Goal: Task Accomplishment & Management: Use online tool/utility

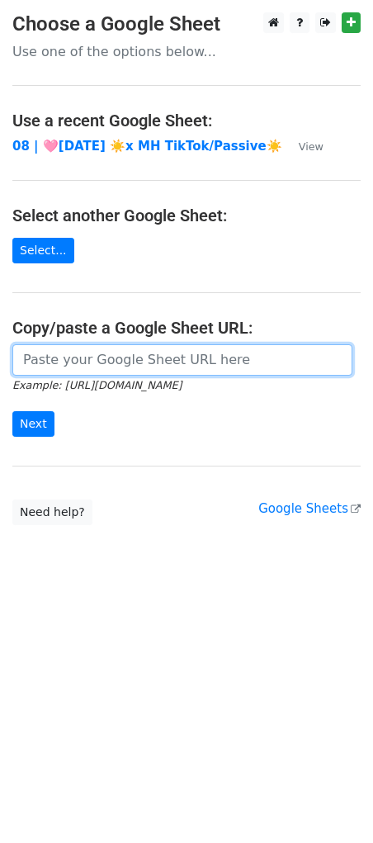
click at [130, 368] on input "url" at bounding box center [182, 359] width 340 height 31
paste input "https://docs.google.com/spreadsheets/d/14S0Ybl2Yytp9P0HXRtS_74aWNF_Fl5rF1aZoB1n…"
type input "https://docs.google.com/spreadsheets/d/14S0Ybl2Yytp9P0HXRtS_74aWNF_Fl5rF1aZoB1n…"
click at [12, 411] on input "Next" at bounding box center [33, 424] width 42 height 26
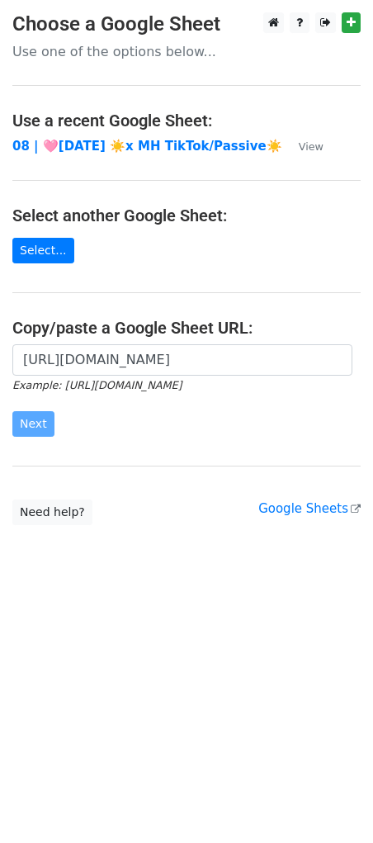
scroll to position [0, 0]
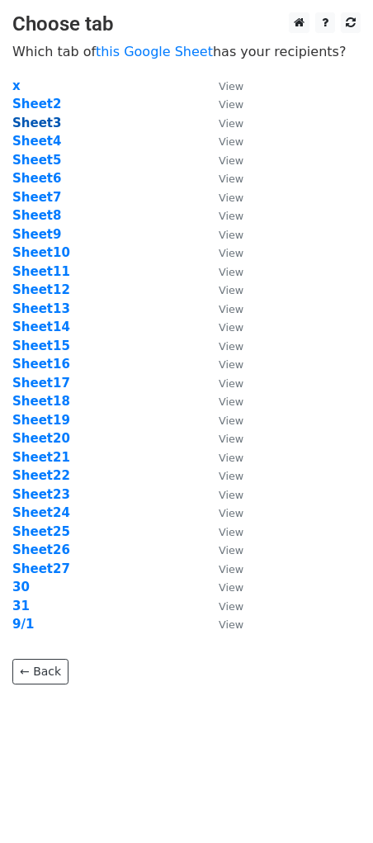
click at [45, 127] on strong "Sheet3" at bounding box center [36, 123] width 49 height 15
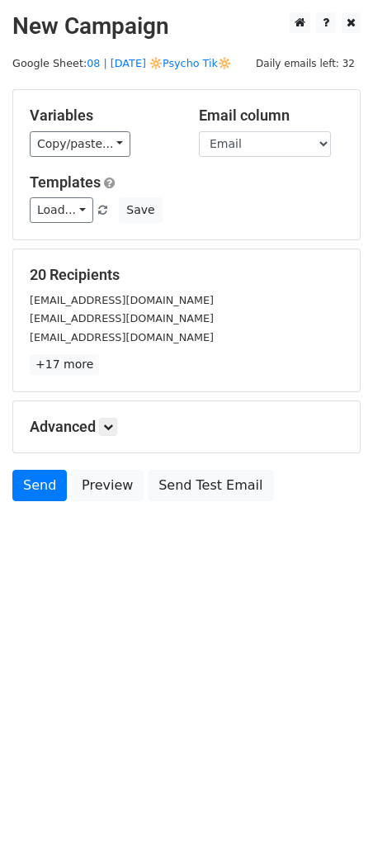
click at [242, 235] on div "Variables Copy/paste... {{Name}} {{Email}} Email column Name Email Templates Lo…" at bounding box center [186, 164] width 347 height 149
click at [77, 201] on link "Load..." at bounding box center [62, 210] width 64 height 26
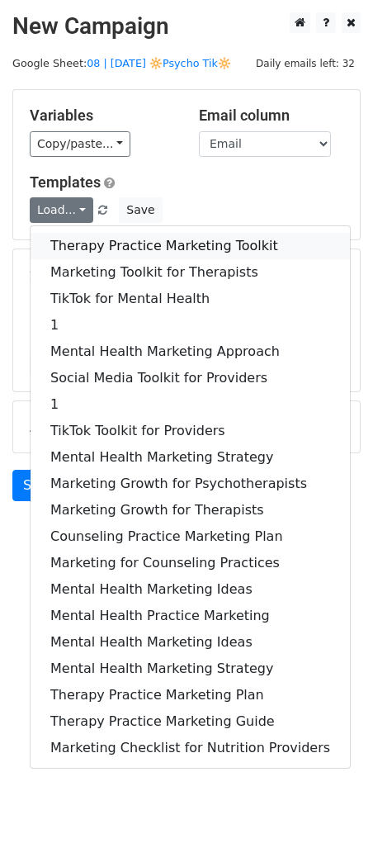
click at [77, 233] on link "Therapy Practice Marketing Toolkit" at bounding box center [190, 246] width 319 height 26
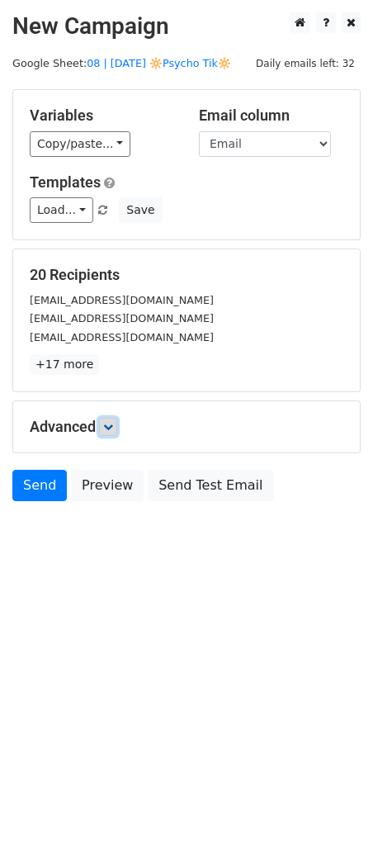
click at [114, 418] on link at bounding box center [108, 427] width 18 height 18
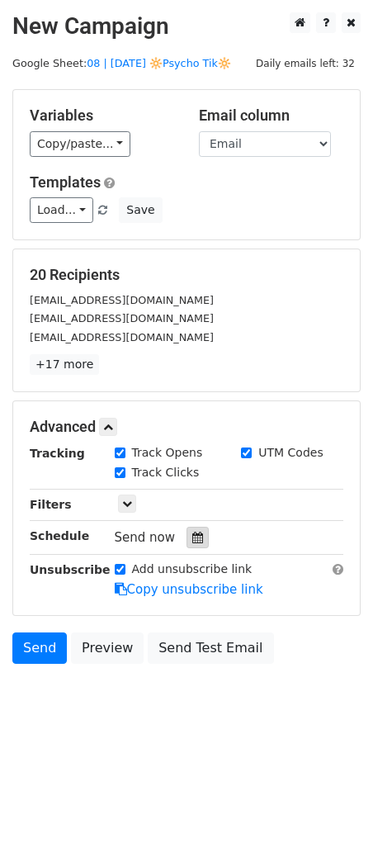
click at [192, 541] on icon at bounding box center [197, 537] width 11 height 12
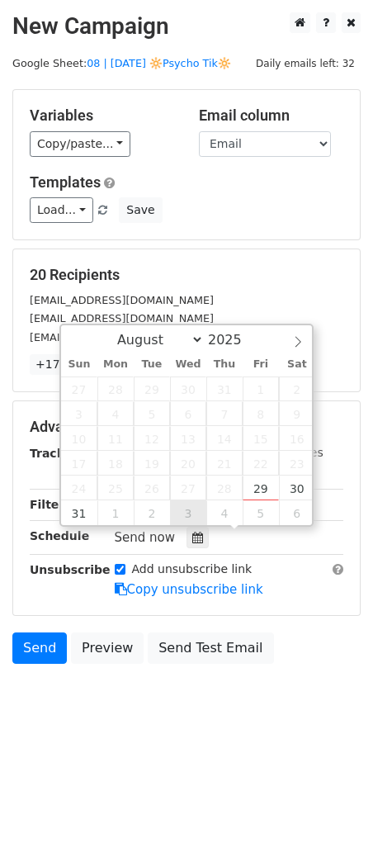
type input "2025-09-03 12:00"
select select "8"
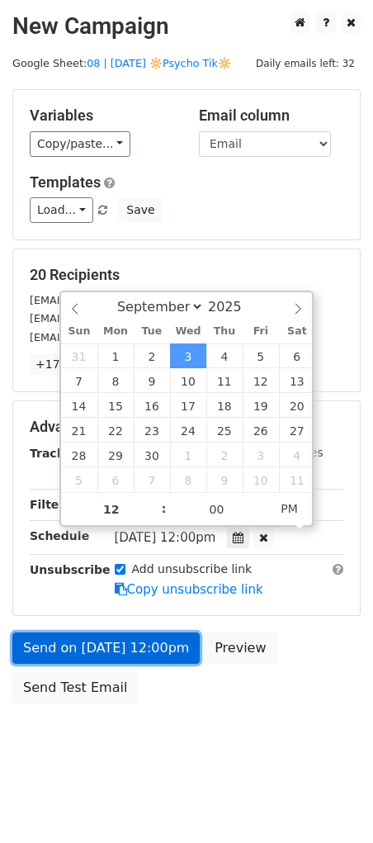
click at [150, 642] on link "Send on Sep 3 at 12:00pm" at bounding box center [105, 647] width 187 height 31
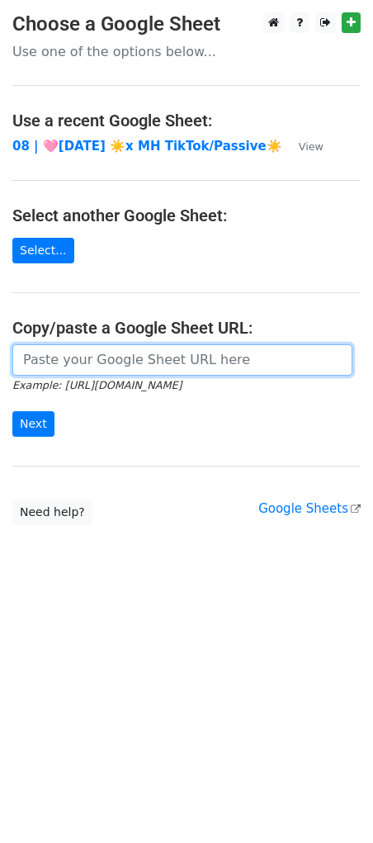
click at [107, 344] on input "url" at bounding box center [182, 359] width 340 height 31
paste input "https://docs.google.com/spreadsheets/d/14S0Ybl2Yytp9P0HXRtS_74aWNF_Fl5rF1aZoB1n…"
type input "https://docs.google.com/spreadsheets/d/14S0Ybl2Yytp9P0HXRtS_74aWNF_Fl5rF1aZoB1n…"
click at [12, 411] on input "Next" at bounding box center [33, 424] width 42 height 26
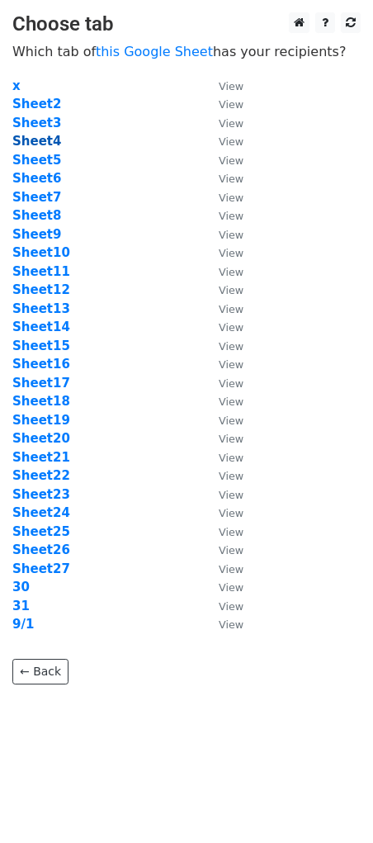
click at [51, 139] on strong "Sheet4" at bounding box center [36, 141] width 49 height 15
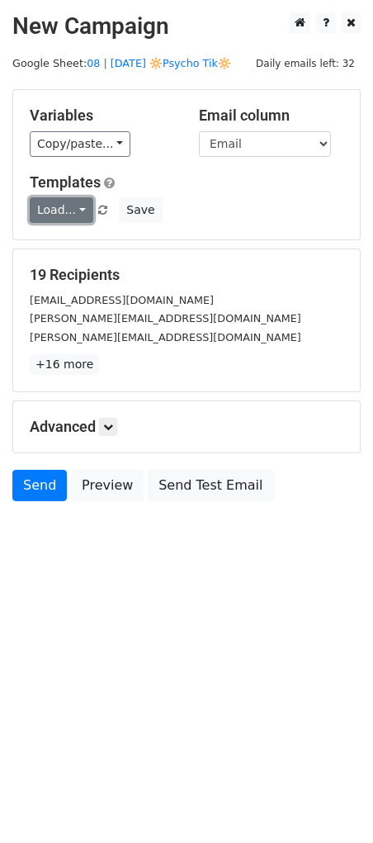
click at [64, 208] on link "Load..." at bounding box center [62, 210] width 64 height 26
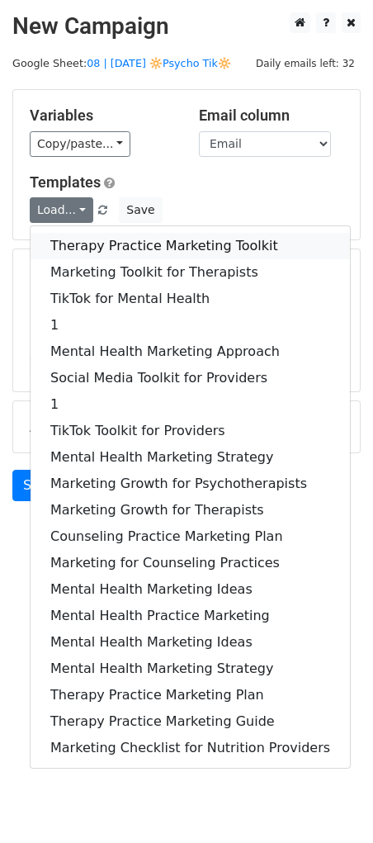
click at [87, 245] on link "Therapy Practice Marketing Toolkit" at bounding box center [190, 246] width 319 height 26
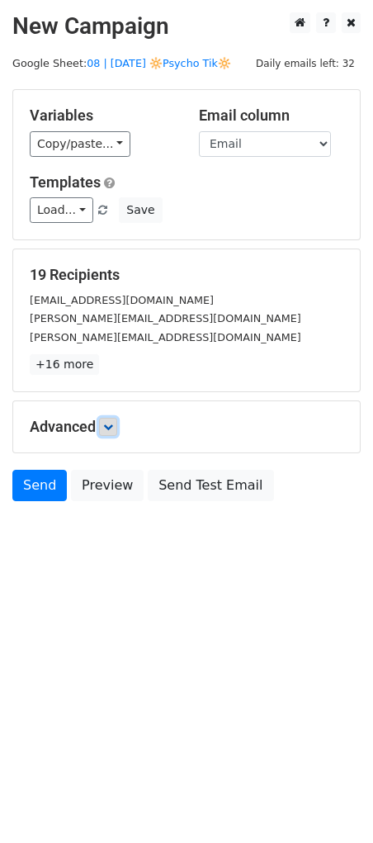
click at [111, 429] on icon at bounding box center [108, 427] width 10 height 10
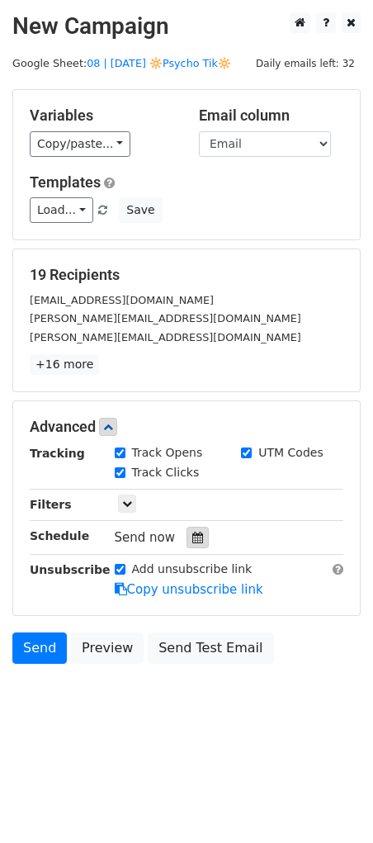
click at [194, 543] on div at bounding box center [198, 537] width 22 height 21
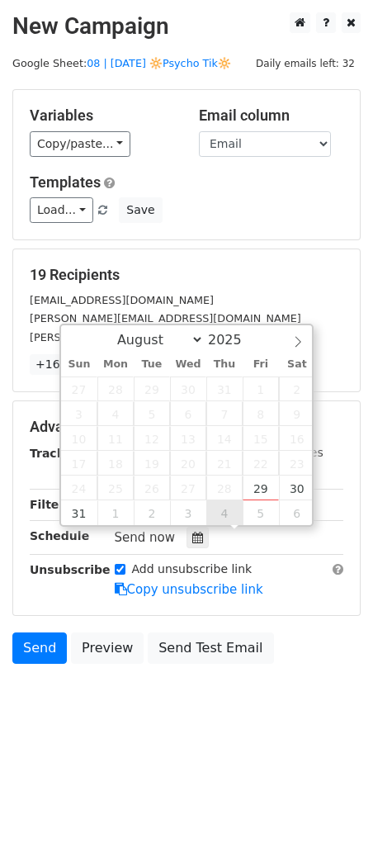
type input "2025-09-04 12:00"
select select "8"
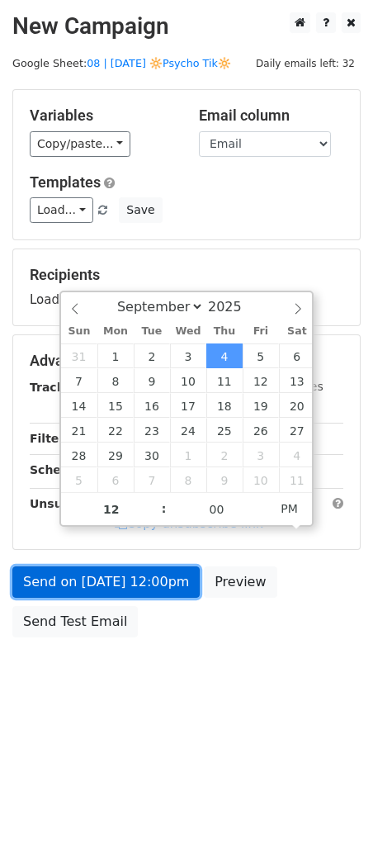
click at [176, 578] on link "Send on Sep 4 at 12:00pm" at bounding box center [105, 581] width 187 height 31
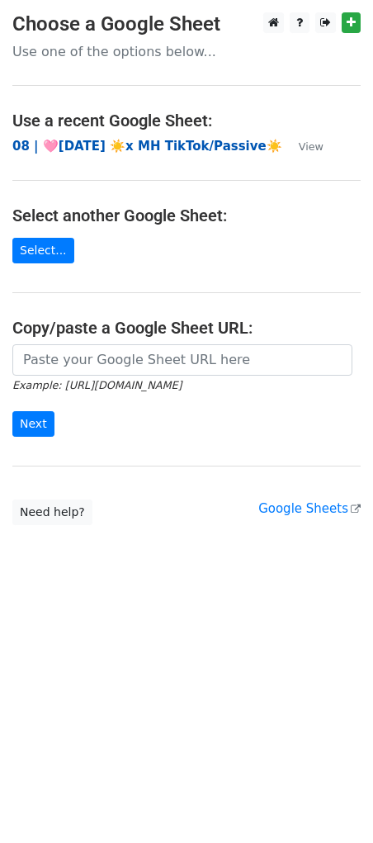
click at [134, 143] on strong "08 | 🩷[DATE] ☀️x MH TikTok/Passive☀️" at bounding box center [147, 146] width 270 height 15
click at [103, 384] on small "Example: https://docs.google.com/spreadsheets/d/abc/edit" at bounding box center [96, 385] width 169 height 12
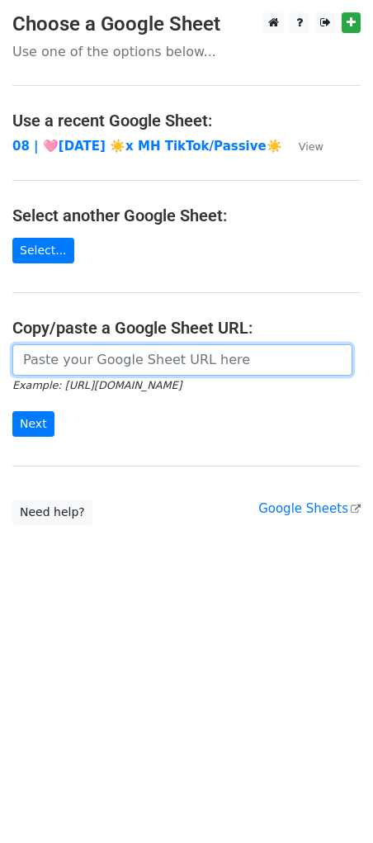
click at [126, 352] on input "url" at bounding box center [182, 359] width 340 height 31
paste input "https://docs.google.com/spreadsheets/d/14S0Ybl2Yytp9P0HXRtS_74aWNF_Fl5rF1aZoB1n…"
type input "https://docs.google.com/spreadsheets/d/14S0Ybl2Yytp9P0HXRtS_74aWNF_Fl5rF1aZoB1n…"
click at [12, 411] on input "Next" at bounding box center [33, 424] width 42 height 26
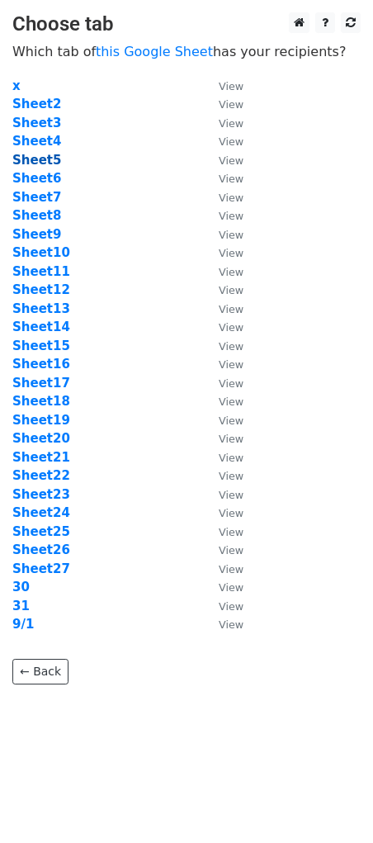
click at [48, 153] on strong "Sheet5" at bounding box center [36, 160] width 49 height 15
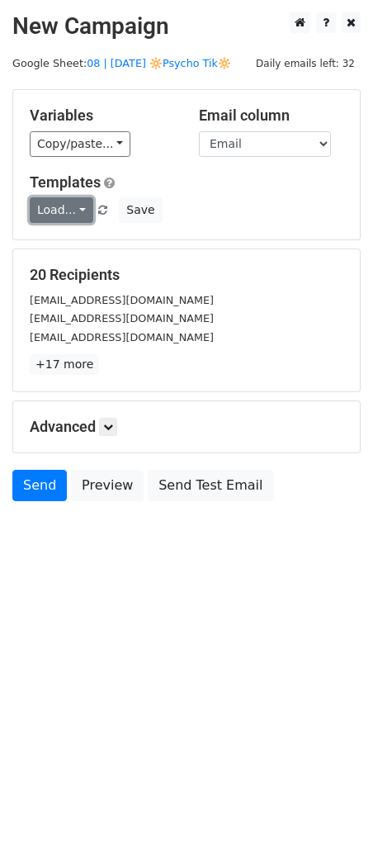
click at [50, 210] on link "Load..." at bounding box center [62, 210] width 64 height 26
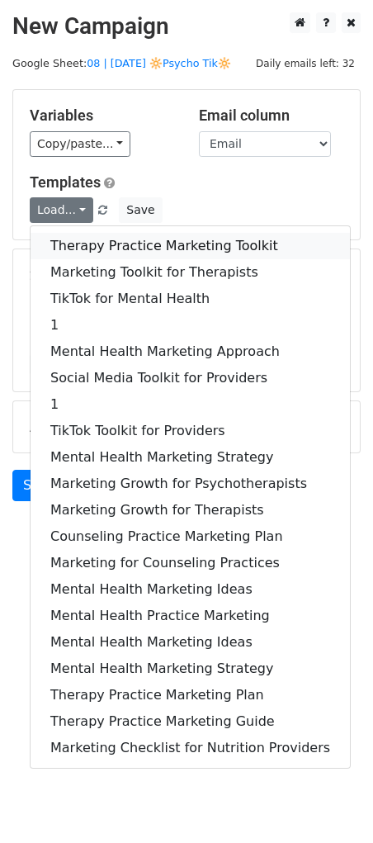
click at [73, 242] on link "Therapy Practice Marketing Toolkit" at bounding box center [190, 246] width 319 height 26
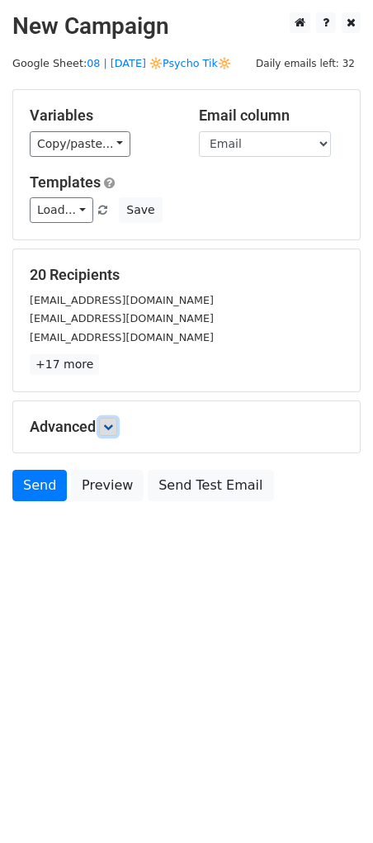
click at [110, 433] on link at bounding box center [108, 427] width 18 height 18
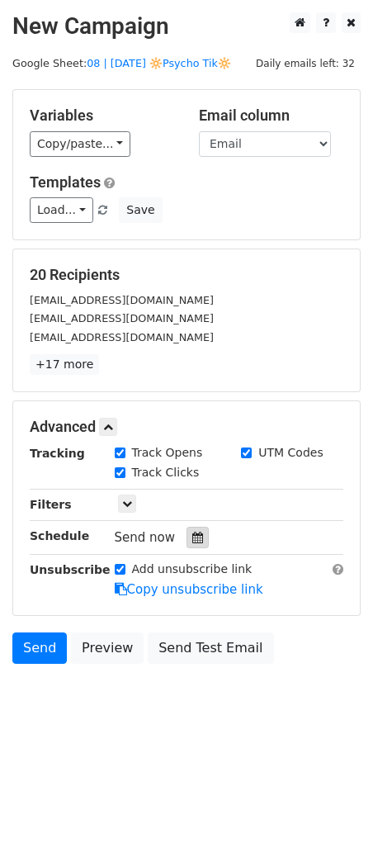
click at [200, 545] on div at bounding box center [198, 537] width 22 height 21
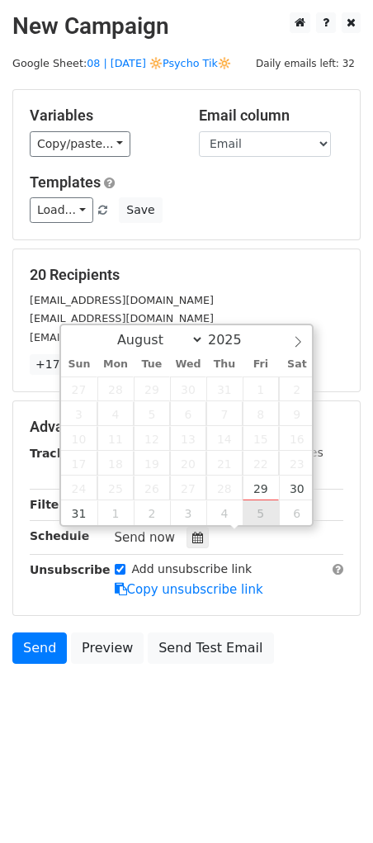
type input "2025-09-05 12:00"
select select "8"
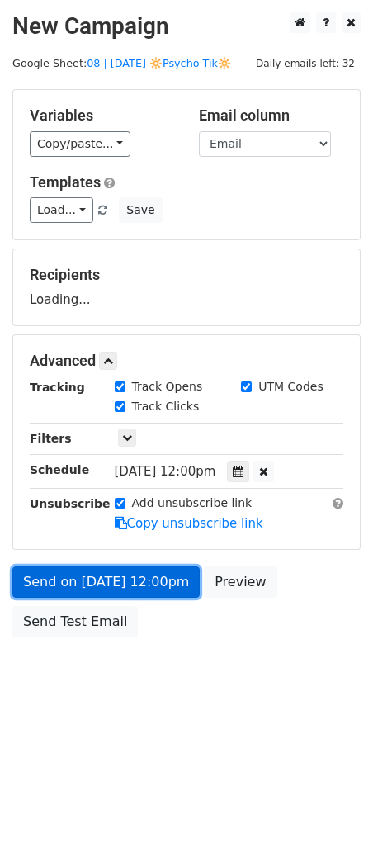
click at [147, 574] on link "Send on Sep 5 at 12:00pm" at bounding box center [105, 581] width 187 height 31
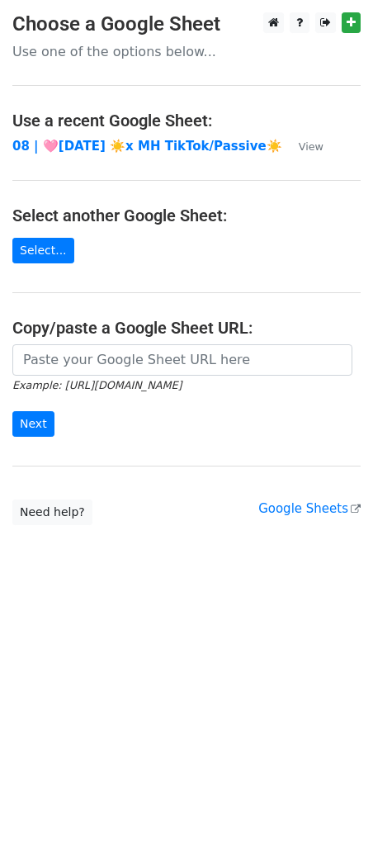
click at [191, 341] on main "Choose a Google Sheet Use one of the options below... Use a recent Google Sheet…" at bounding box center [186, 268] width 373 height 513
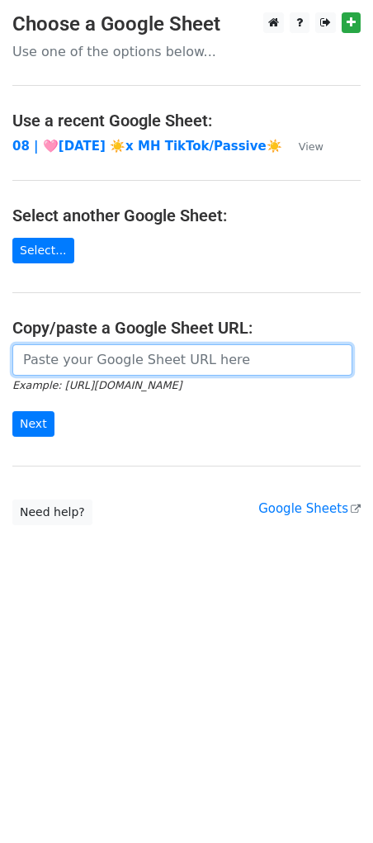
click at [159, 359] on input "url" at bounding box center [182, 359] width 340 height 31
paste input "https://docs.google.com/spreadsheets/d/14S0Ybl2Yytp9P0HXRtS_74aWNF_Fl5rF1aZoB1n…"
type input "https://docs.google.com/spreadsheets/d/14S0Ybl2Yytp9P0HXRtS_74aWNF_Fl5rF1aZoB1n…"
click at [12, 411] on input "Next" at bounding box center [33, 424] width 42 height 26
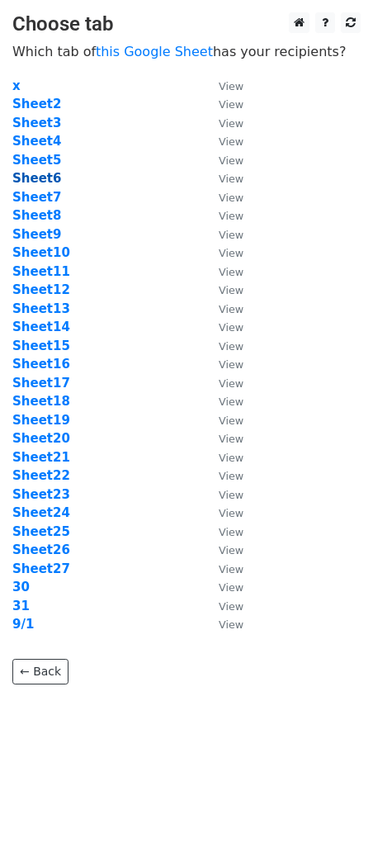
click at [53, 175] on strong "Sheet6" at bounding box center [36, 178] width 49 height 15
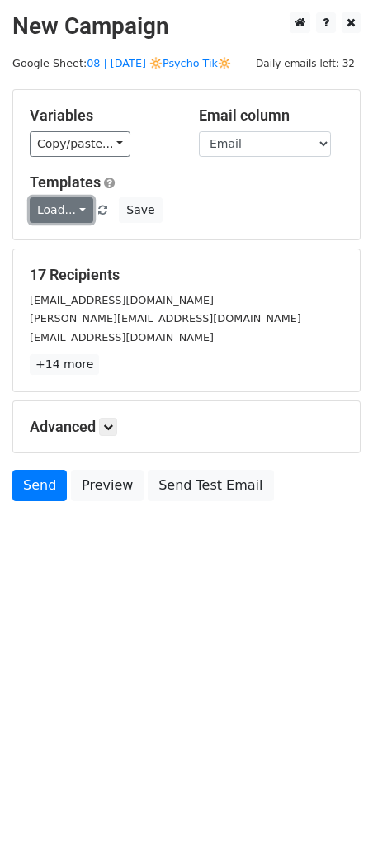
click at [71, 214] on link "Load..." at bounding box center [62, 210] width 64 height 26
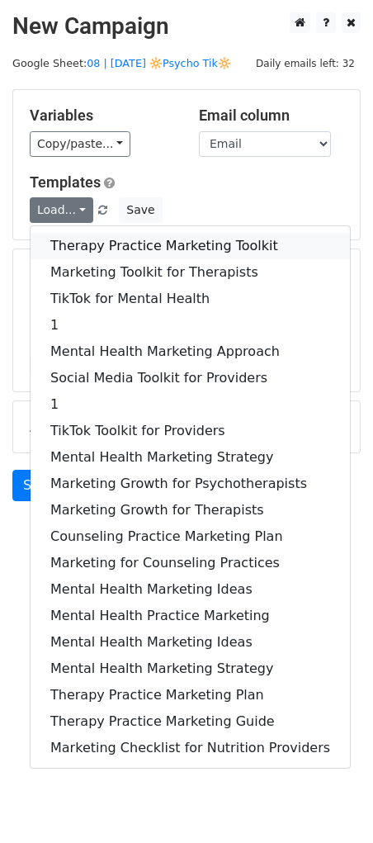
click at [71, 253] on link "Therapy Practice Marketing Toolkit" at bounding box center [190, 246] width 319 height 26
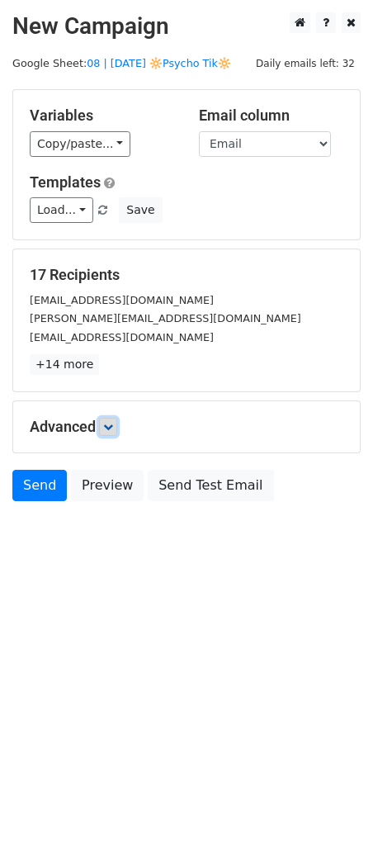
click at [111, 430] on icon at bounding box center [108, 427] width 10 height 10
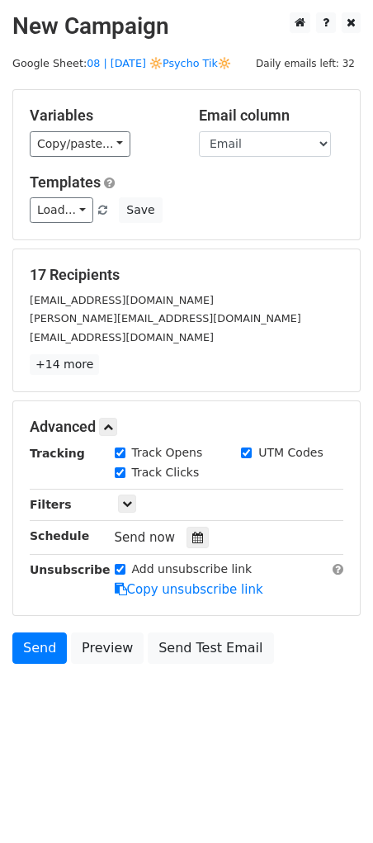
click at [181, 523] on div "Tracking Track Opens UTM Codes Track Clicks Filters Only include spreadsheet ro…" at bounding box center [187, 521] width 314 height 154
click at [192, 538] on icon at bounding box center [197, 537] width 11 height 12
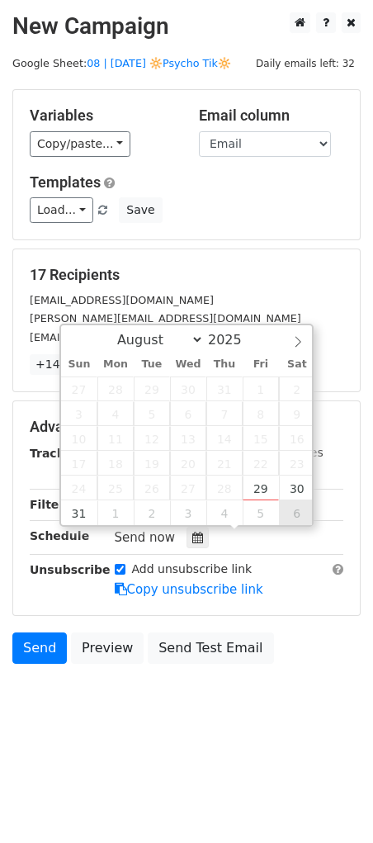
type input "2025-09-06 12:00"
select select "8"
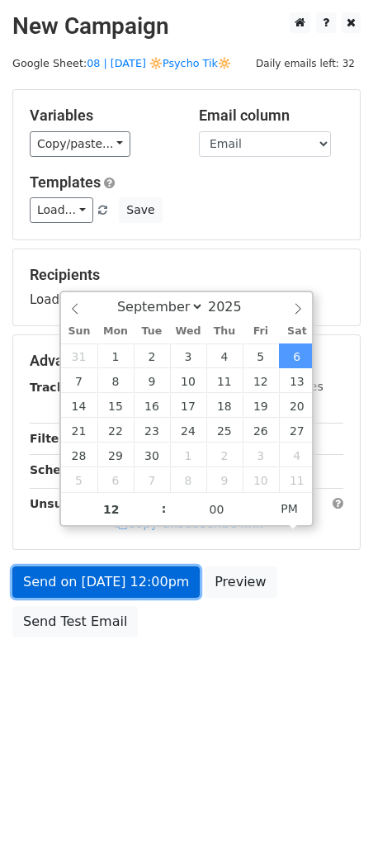
click at [170, 587] on link "Send on Sep 6 at 12:00pm" at bounding box center [105, 581] width 187 height 31
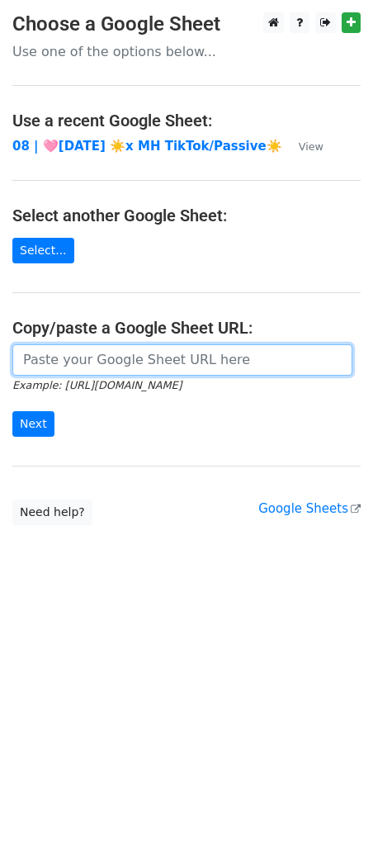
click at [134, 353] on input "url" at bounding box center [182, 359] width 340 height 31
paste input "https://docs.google.com/spreadsheets/d/14S0Ybl2Yytp9P0HXRtS_74aWNF_Fl5rF1aZoB1n…"
type input "https://docs.google.com/spreadsheets/d/14S0Ybl2Yytp9P0HXRtS_74aWNF_Fl5rF1aZoB1n…"
click at [12, 411] on input "Next" at bounding box center [33, 424] width 42 height 26
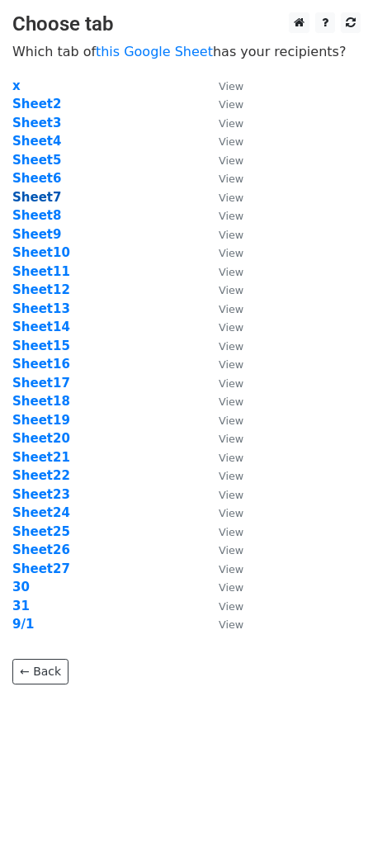
click at [45, 199] on strong "Sheet7" at bounding box center [36, 197] width 49 height 15
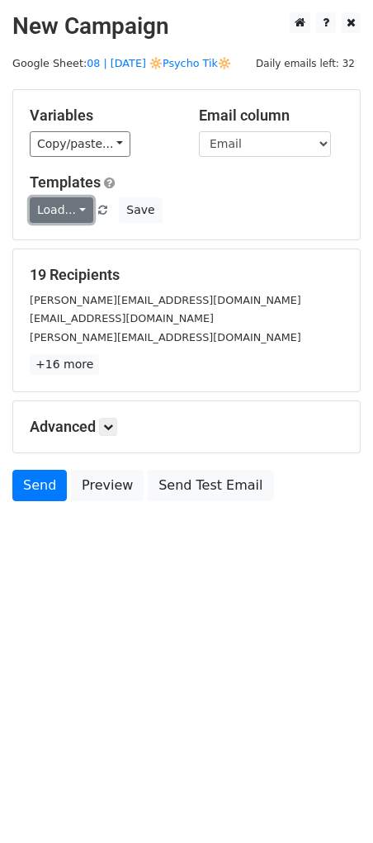
click at [66, 215] on link "Load..." at bounding box center [62, 210] width 64 height 26
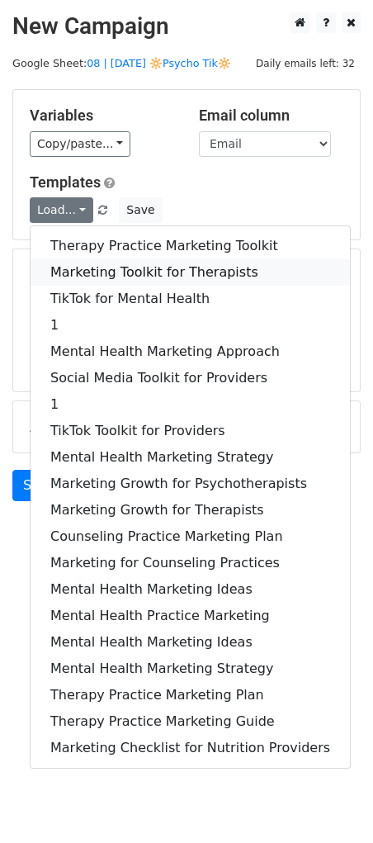
click at [74, 263] on link "Marketing Toolkit for Therapists" at bounding box center [190, 272] width 319 height 26
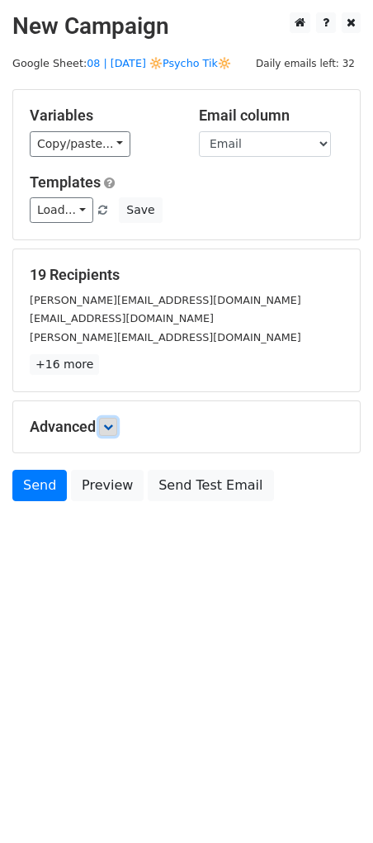
click at [116, 426] on link at bounding box center [108, 427] width 18 height 18
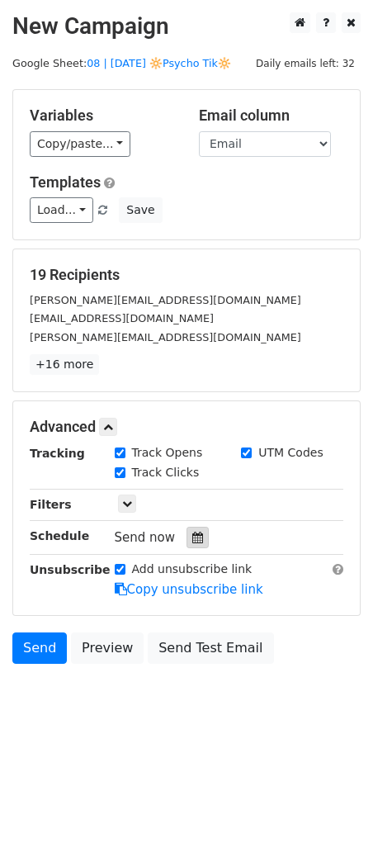
click at [192, 533] on icon at bounding box center [197, 537] width 11 height 12
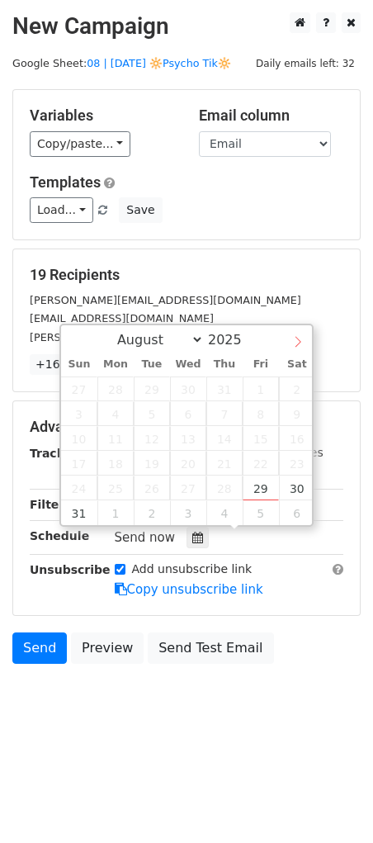
select select "8"
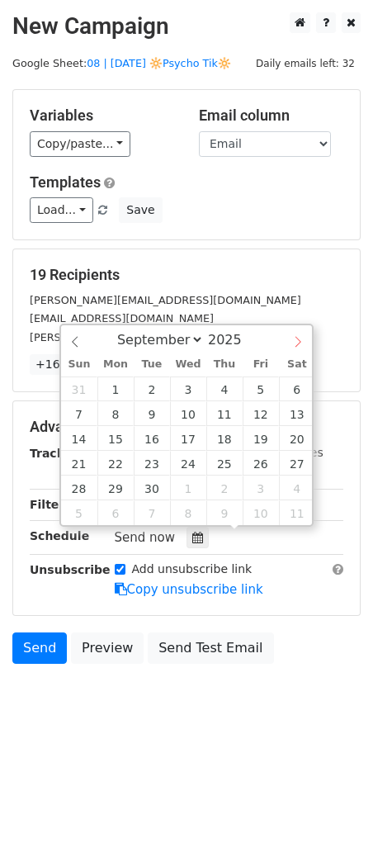
click at [295, 344] on icon at bounding box center [298, 342] width 12 height 12
type input "[DATE] 12:00"
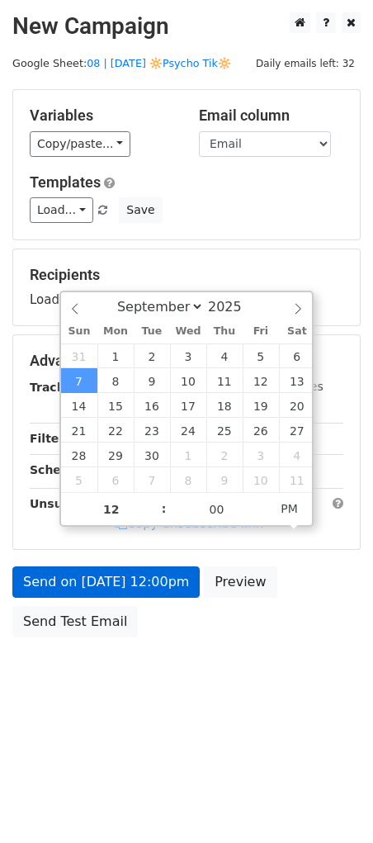
click at [96, 565] on form "Variables Copy/paste... {{Name}} {{Email}} Email column Name Email Templates Lo…" at bounding box center [186, 367] width 348 height 556
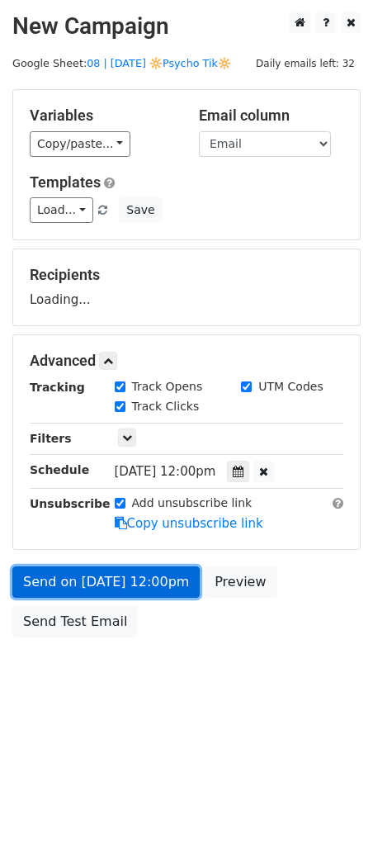
click at [96, 577] on link "Send on [DATE] 12:00pm" at bounding box center [105, 581] width 187 height 31
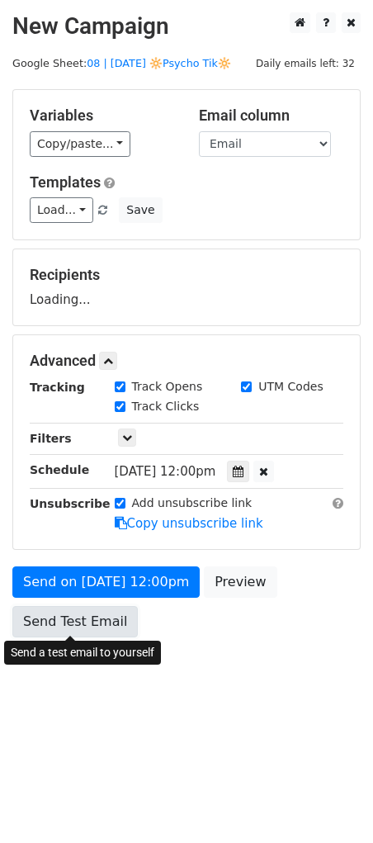
click at [111, 617] on link "Send Test Email" at bounding box center [74, 621] width 125 height 31
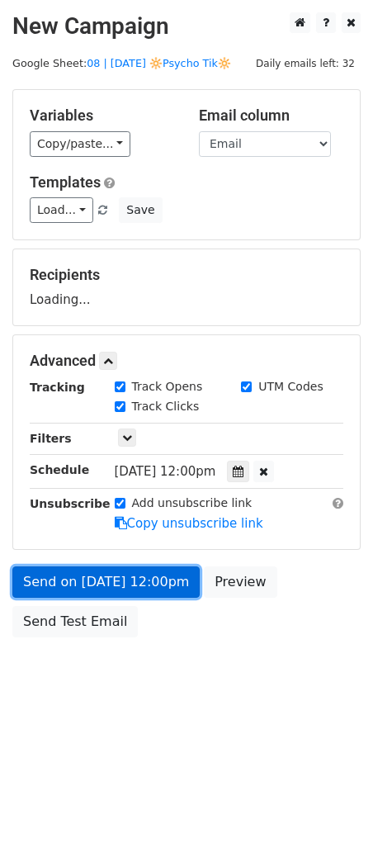
click at [120, 583] on link "Send on [DATE] 12:00pm" at bounding box center [105, 581] width 187 height 31
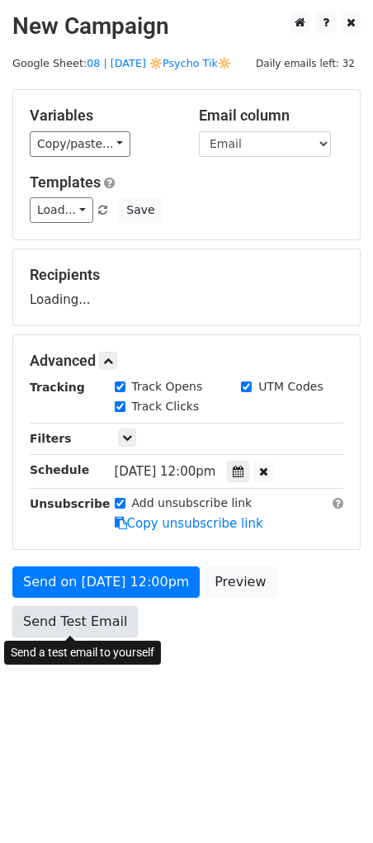
click at [105, 621] on link "Send Test Email" at bounding box center [74, 621] width 125 height 31
